Goal: Task Accomplishment & Management: Use online tool/utility

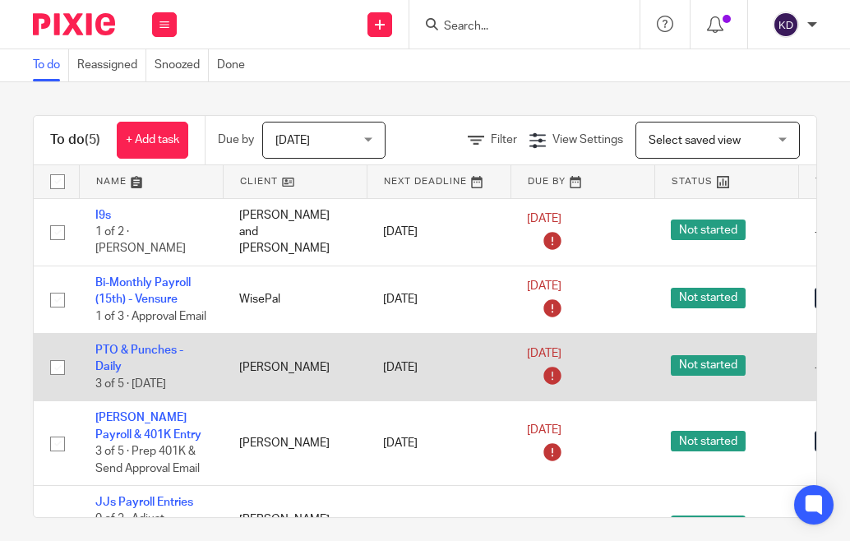
scroll to position [75, 0]
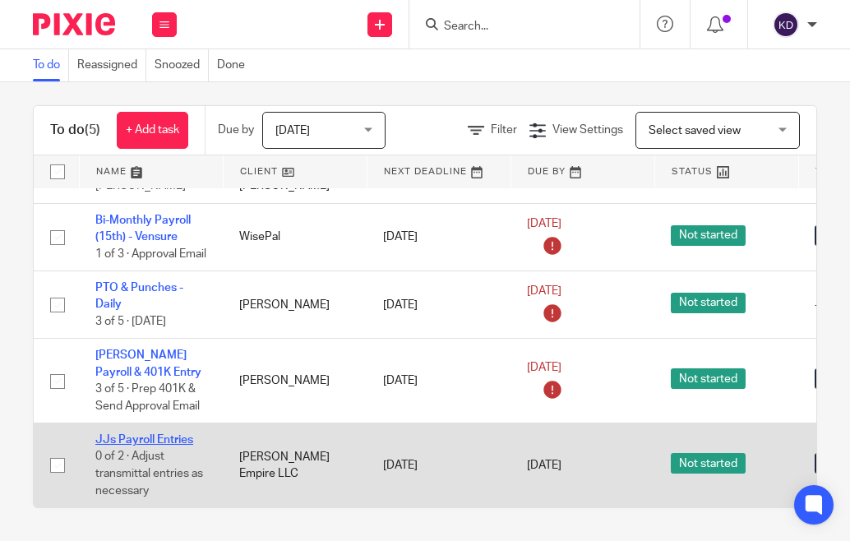
click at [138, 434] on link "JJs Payroll Entries" at bounding box center [144, 440] width 98 height 12
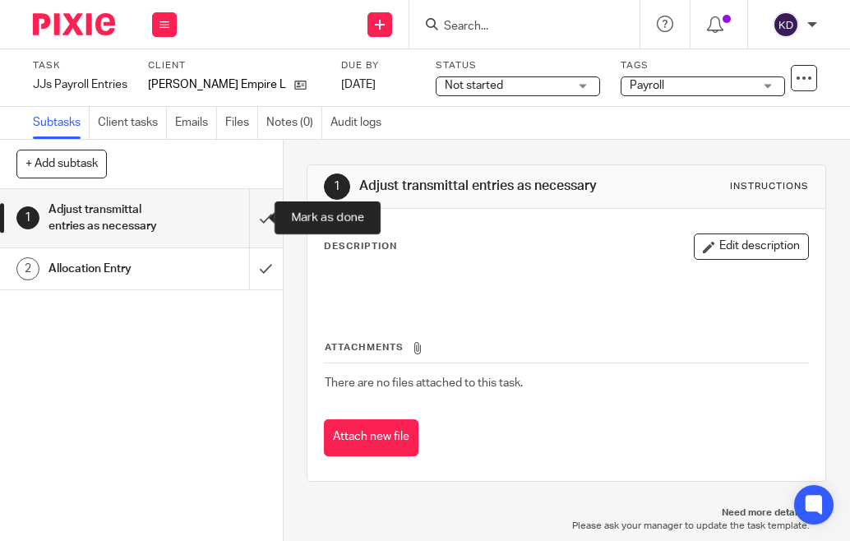
click at [250, 215] on input "submit" at bounding box center [141, 218] width 283 height 58
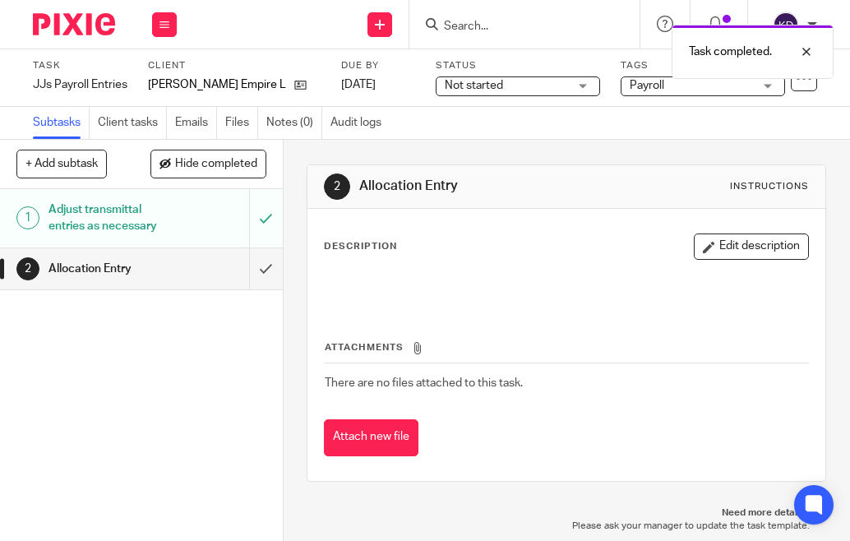
click at [73, 24] on img at bounding box center [74, 24] width 82 height 22
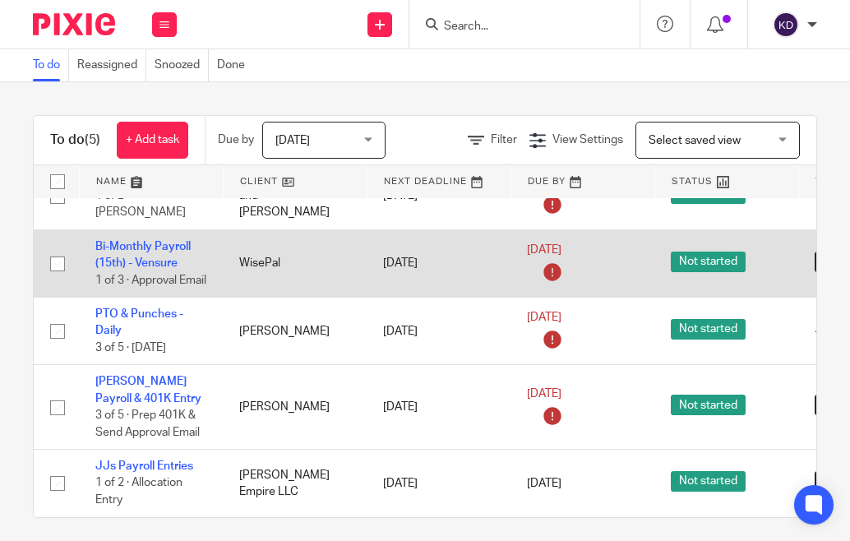
scroll to position [10, 0]
